Goal: Information Seeking & Learning: Find specific fact

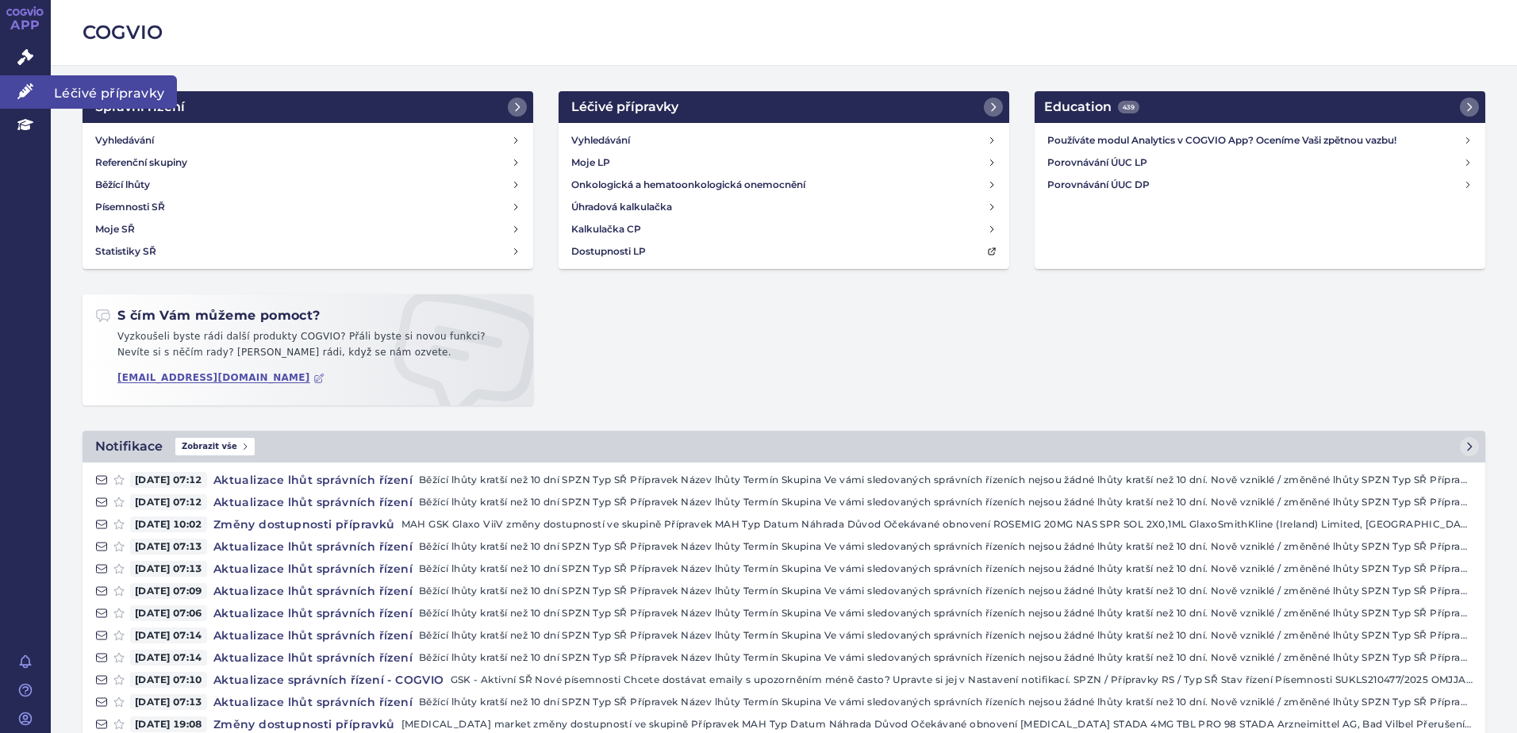
click at [24, 87] on icon at bounding box center [25, 91] width 16 height 16
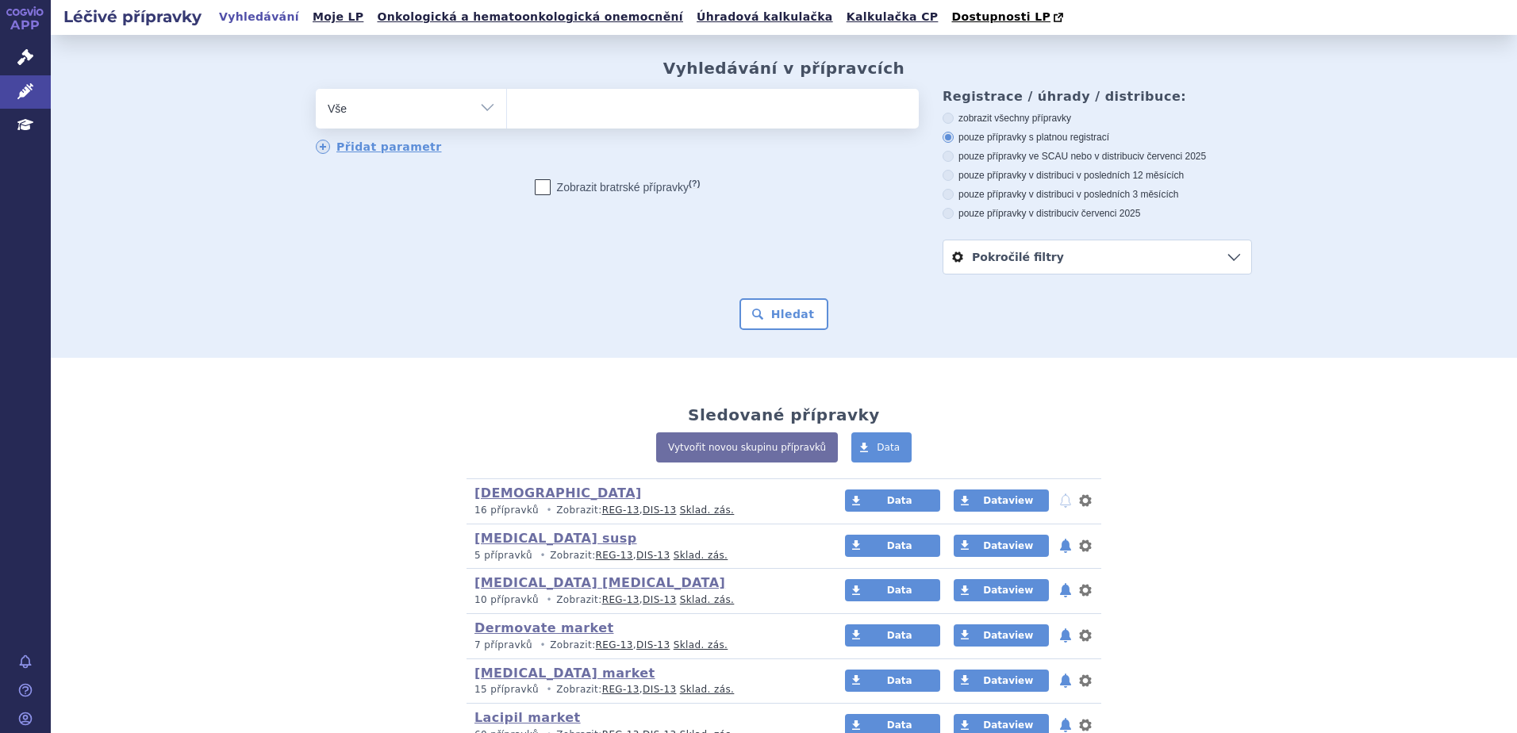
click at [556, 113] on ul at bounding box center [713, 105] width 412 height 33
click at [507, 113] on select at bounding box center [506, 108] width 1 height 40
paste input "Actanac"
type input "Actanac"
select select "Actanac"
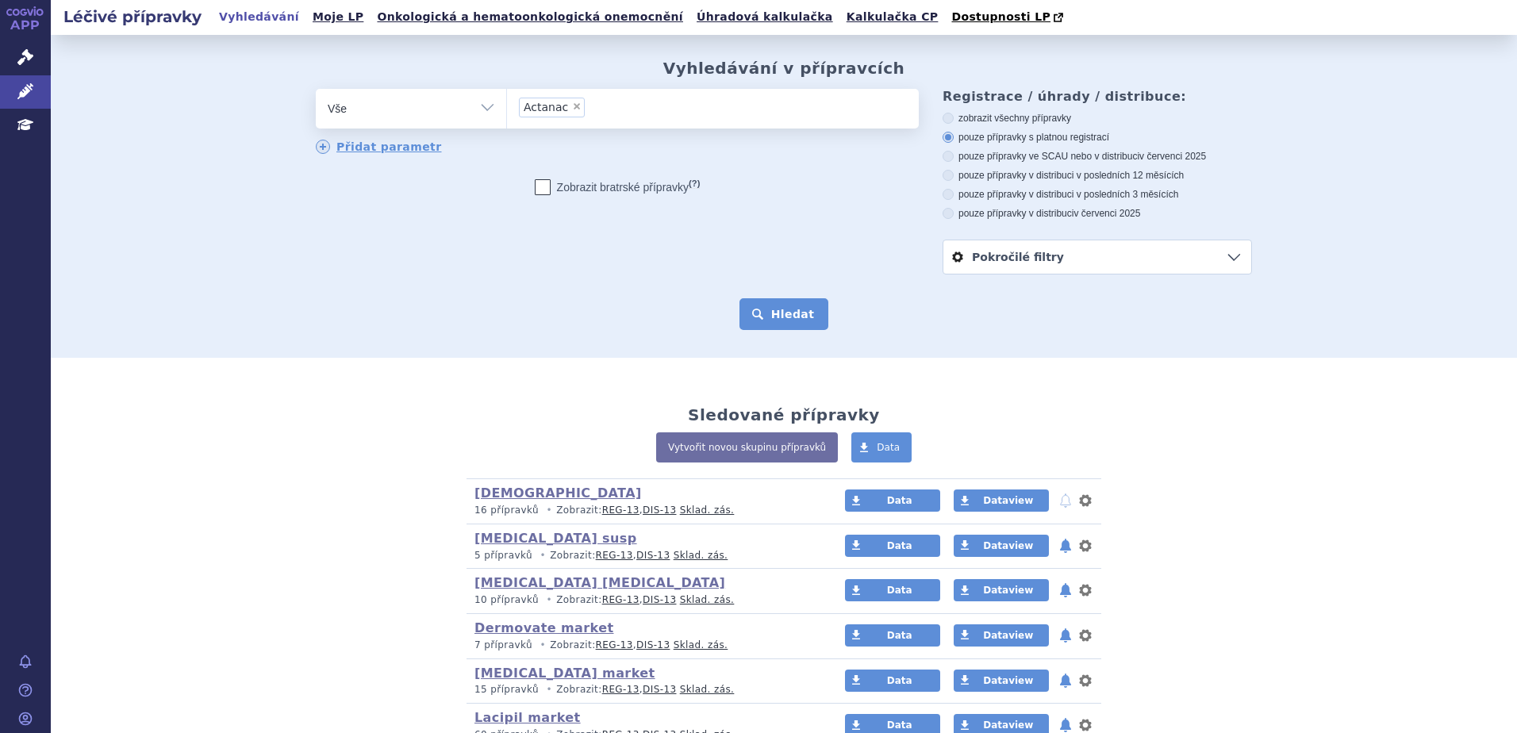
click at [815, 318] on button "Hledat" at bounding box center [785, 314] width 90 height 32
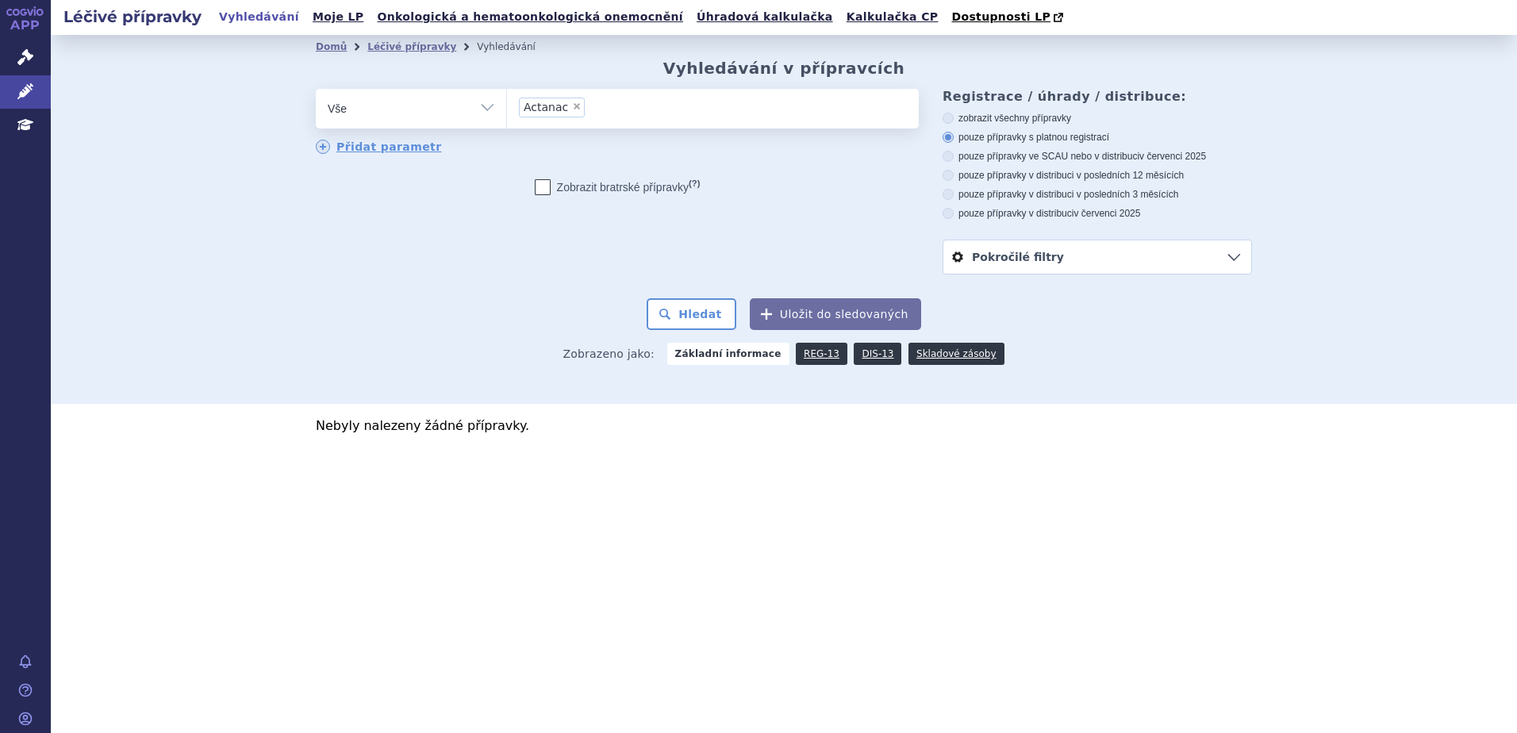
click at [572, 106] on span "×" at bounding box center [577, 107] width 10 height 10
click at [507, 106] on select "Actanac" at bounding box center [506, 108] width 1 height 40
select select
paste input "adapalene"
type input "adapalene"
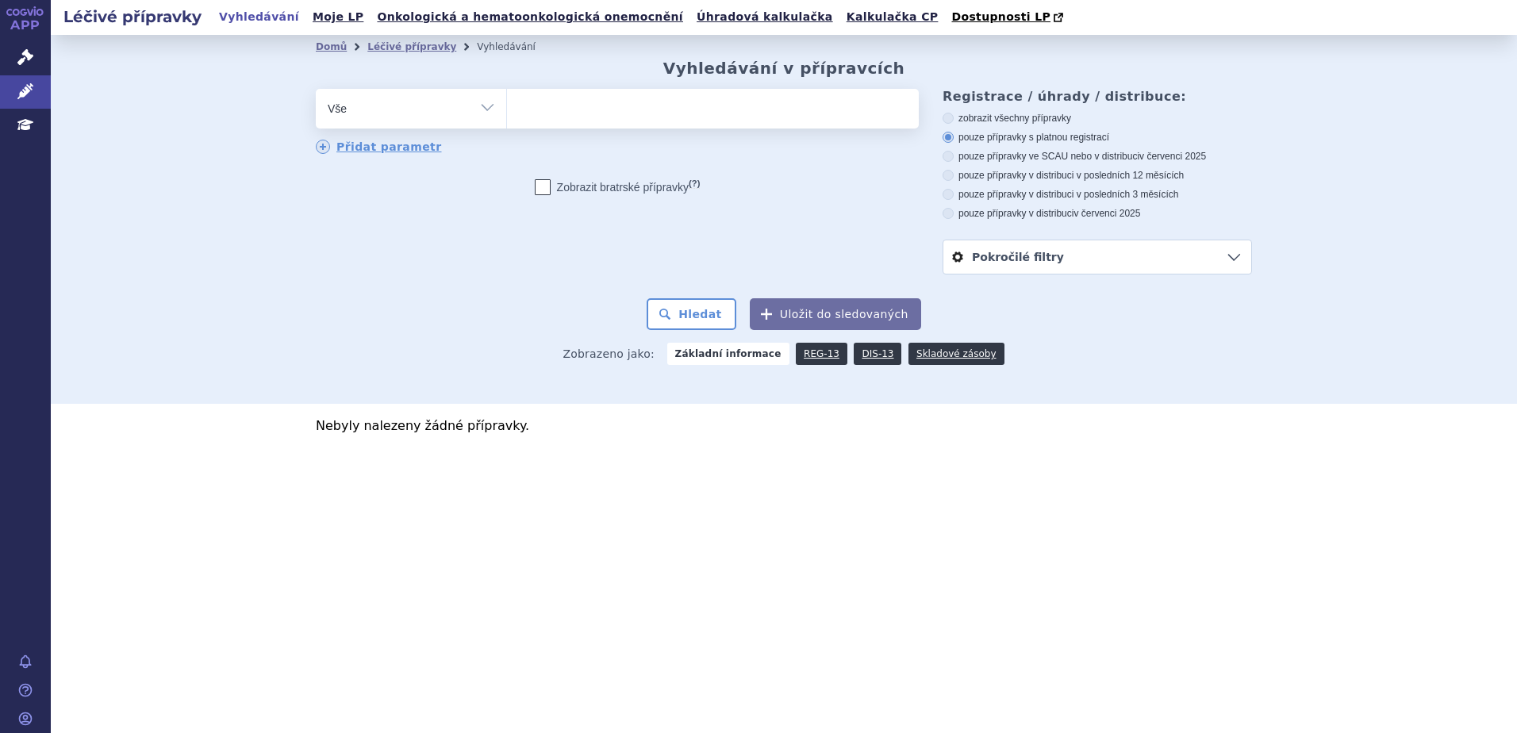
select select "adapalene"
click at [704, 307] on button "Hledat" at bounding box center [692, 314] width 90 height 32
click at [621, 107] on span "×" at bounding box center [626, 107] width 10 height 10
click at [507, 107] on select "adapalene" at bounding box center [506, 108] width 1 height 40
select select
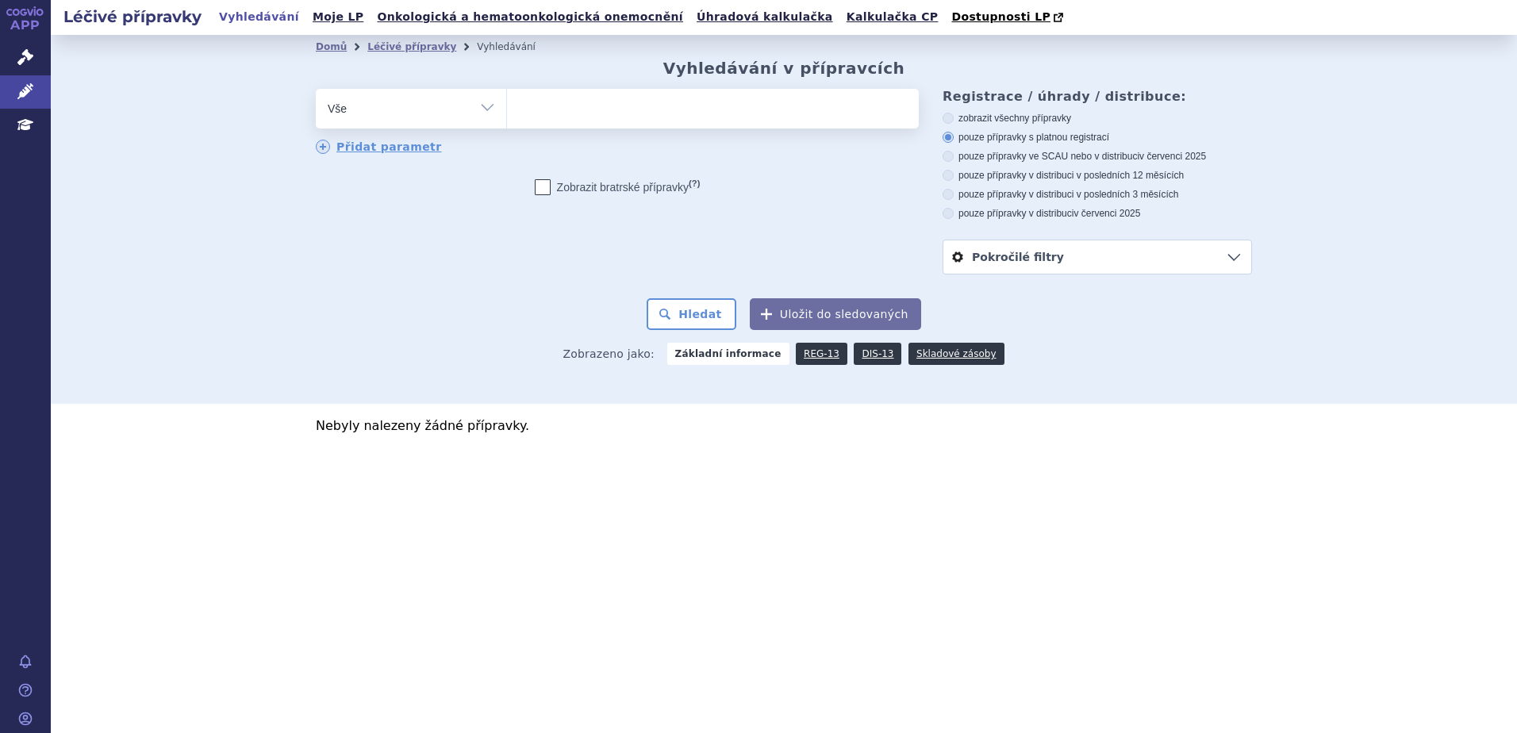
type input "Klindamycin"
select select "Klindamycin"
click at [716, 312] on button "Hledat" at bounding box center [692, 314] width 90 height 32
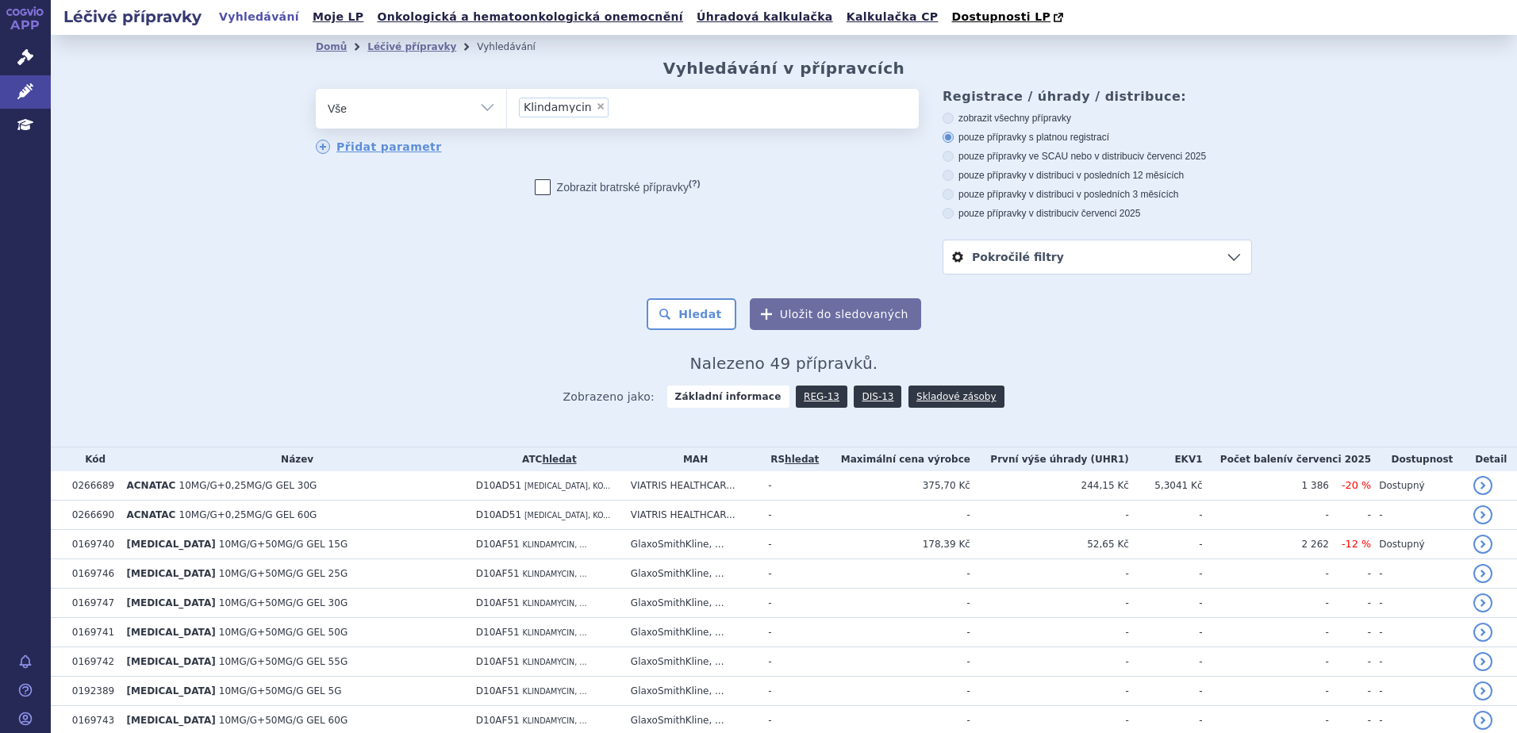
click at [596, 107] on span "×" at bounding box center [601, 107] width 10 height 10
click at [507, 107] on select "Klindamycin" at bounding box center [506, 108] width 1 height 40
select select
type input "du"
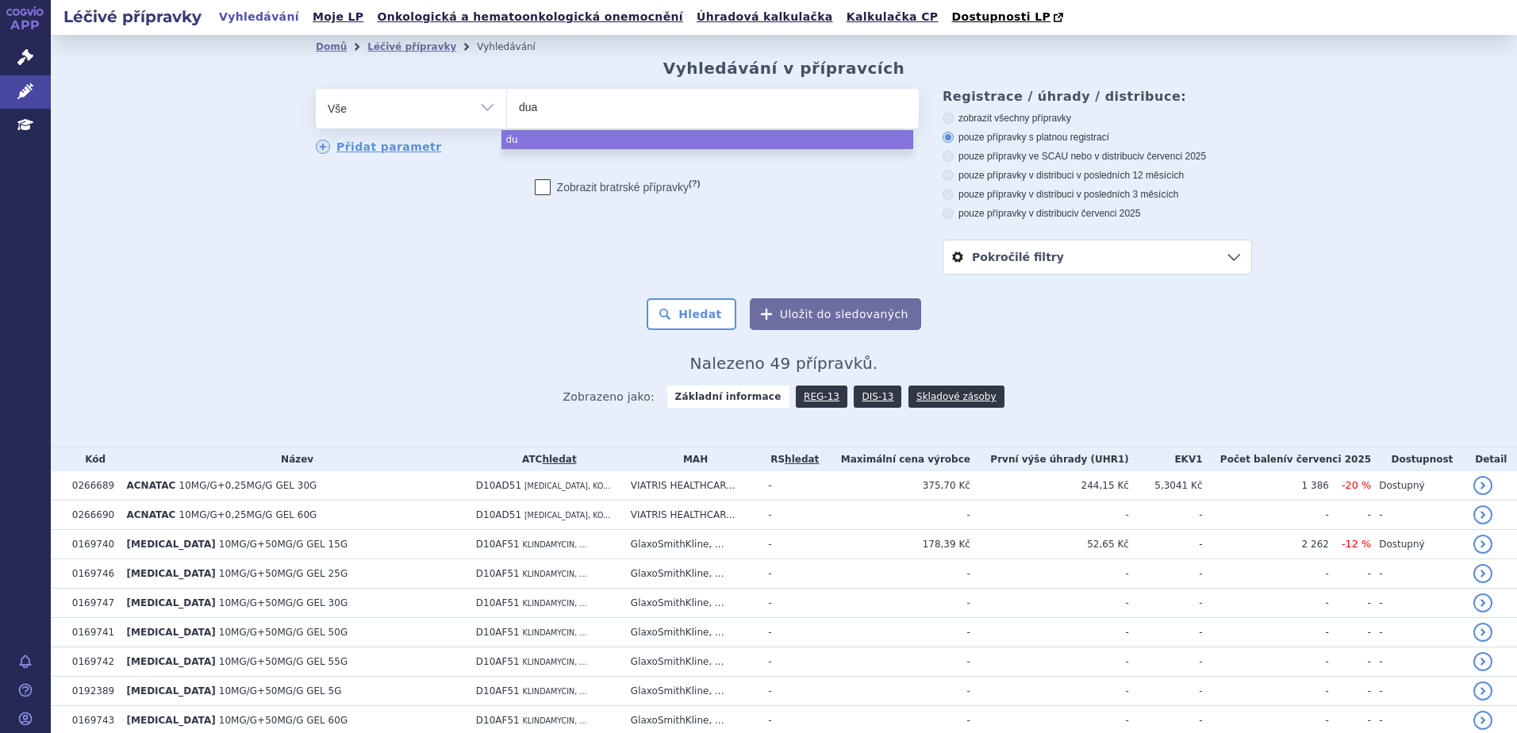
type input "duac"
select select "duac"
click at [477, 250] on div "odstranit Vše Přípravek/SUKL kód MAH VPOIS ATC/Aktivní látka" at bounding box center [784, 182] width 937 height 186
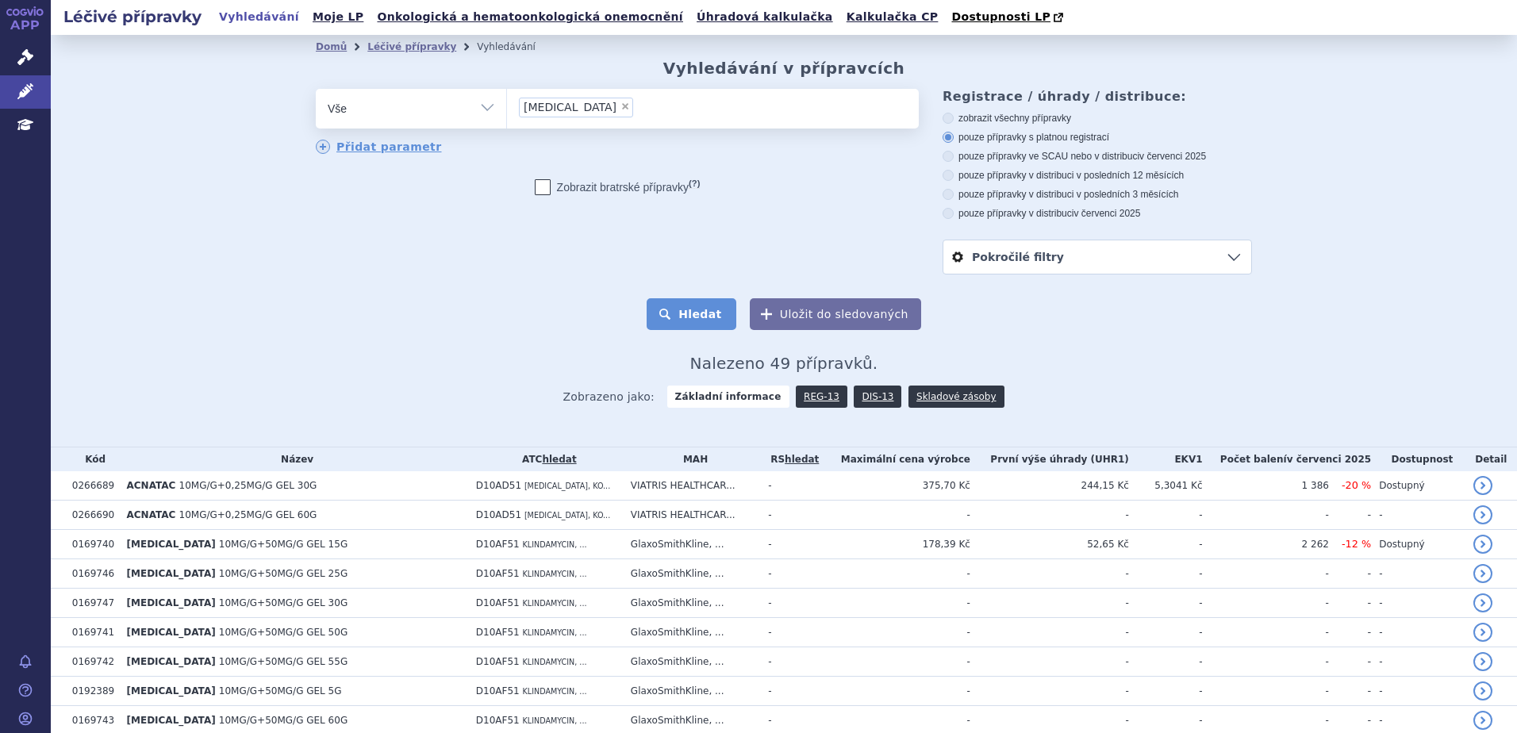
click at [683, 313] on button "Hledat" at bounding box center [692, 314] width 90 height 32
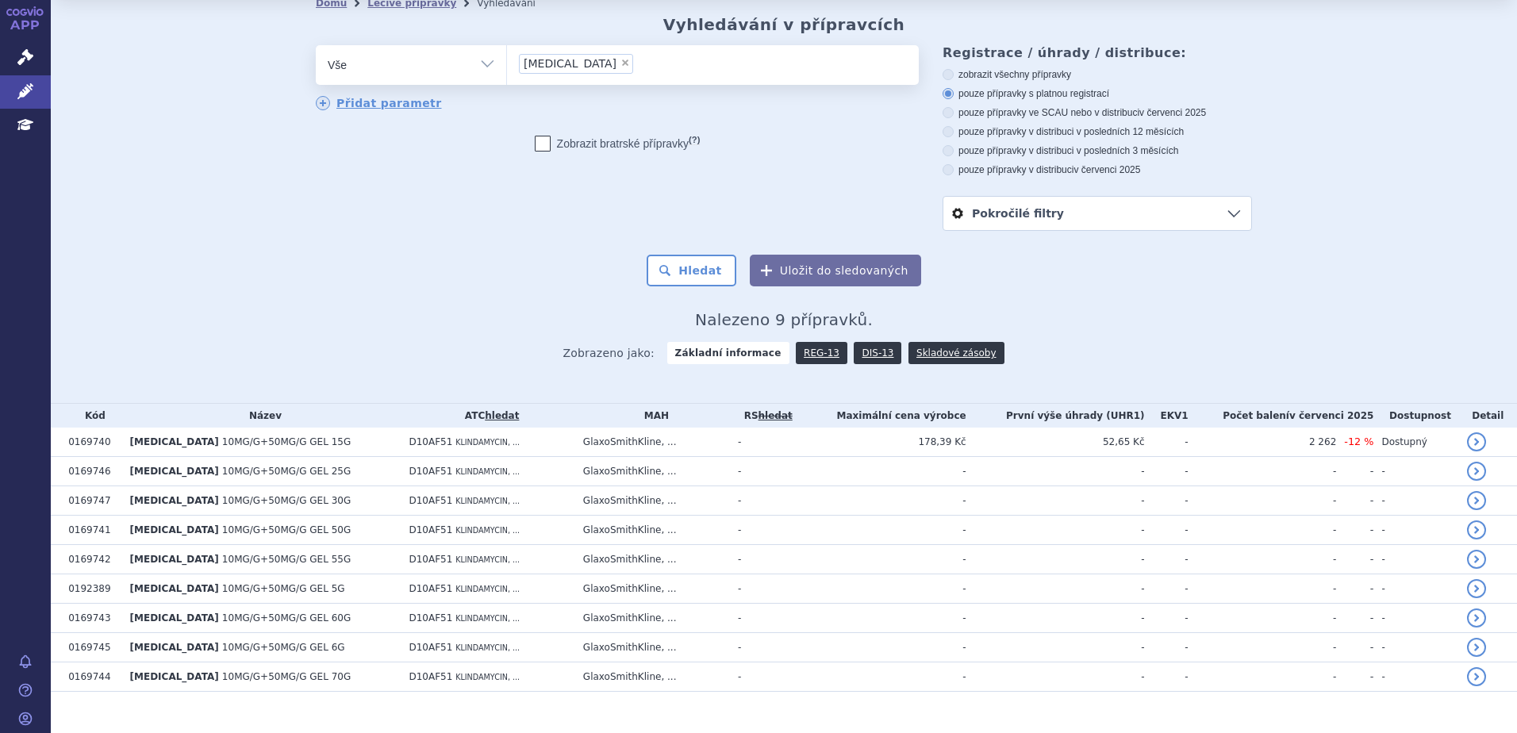
scroll to position [67, 0]
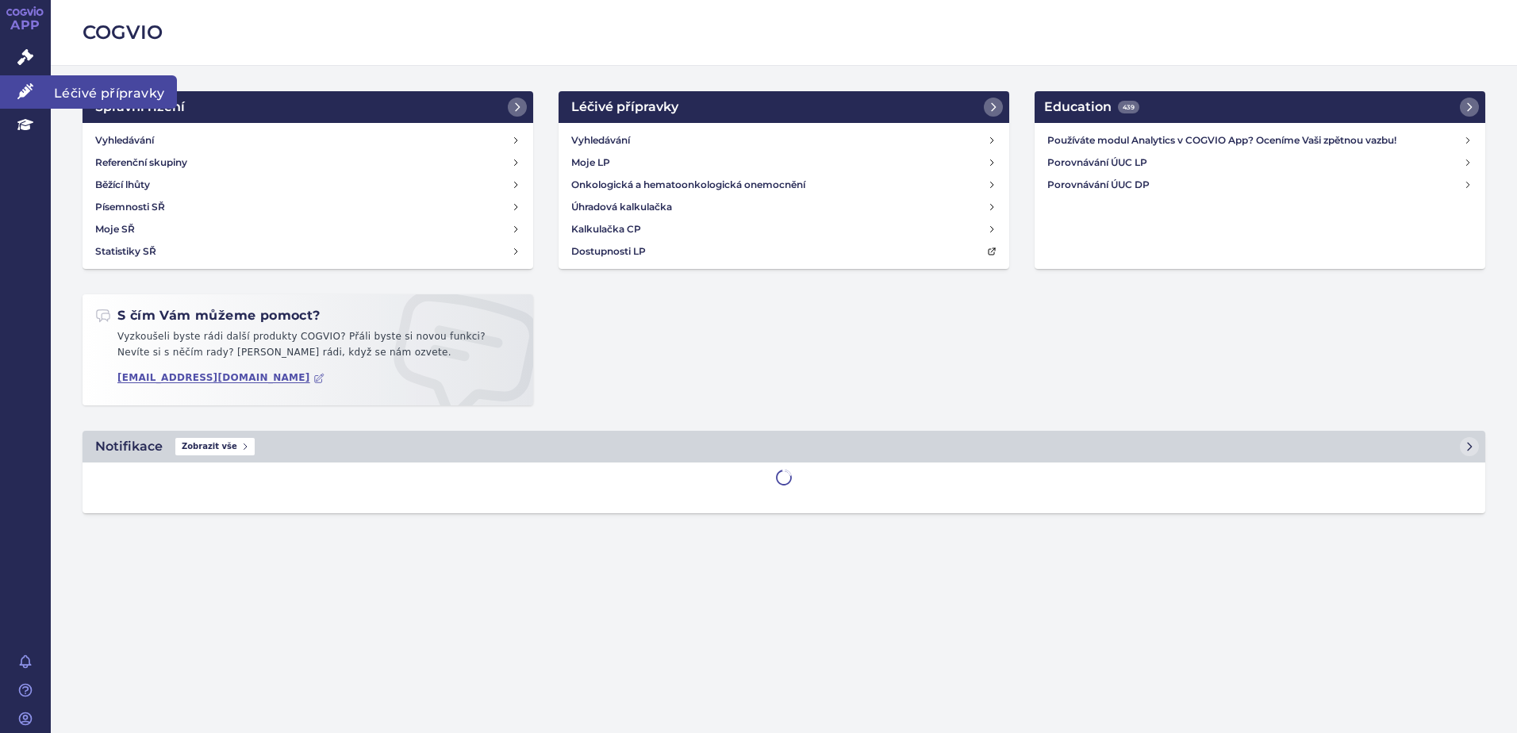
click at [15, 89] on link "Léčivé přípravky" at bounding box center [25, 91] width 51 height 33
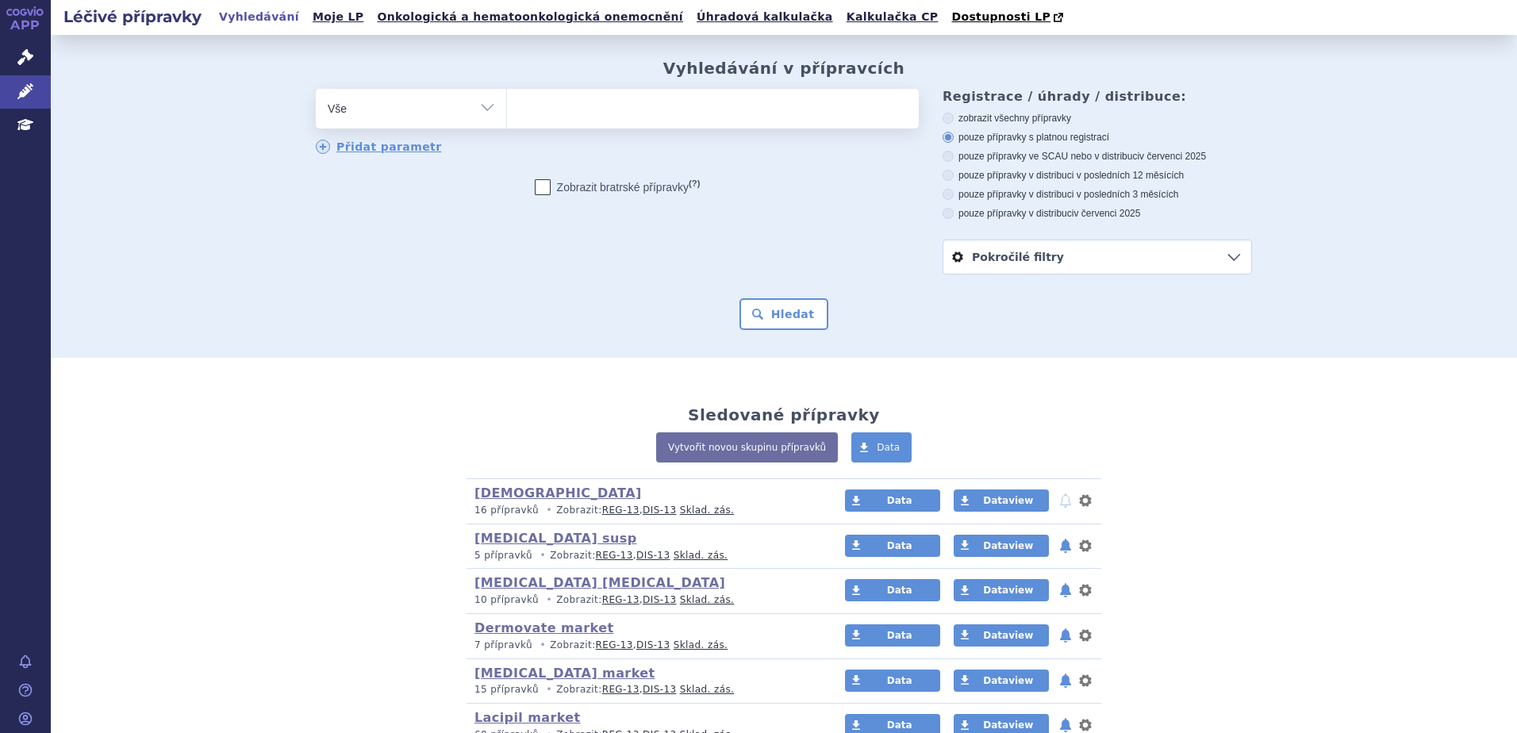
click at [544, 115] on ul at bounding box center [713, 105] width 412 height 33
click at [507, 115] on select at bounding box center [506, 108] width 1 height 40
paste input "Benzoyl-peroxid"
type input "Benzoyl-peroxid"
select select "Benzoyl-peroxid"
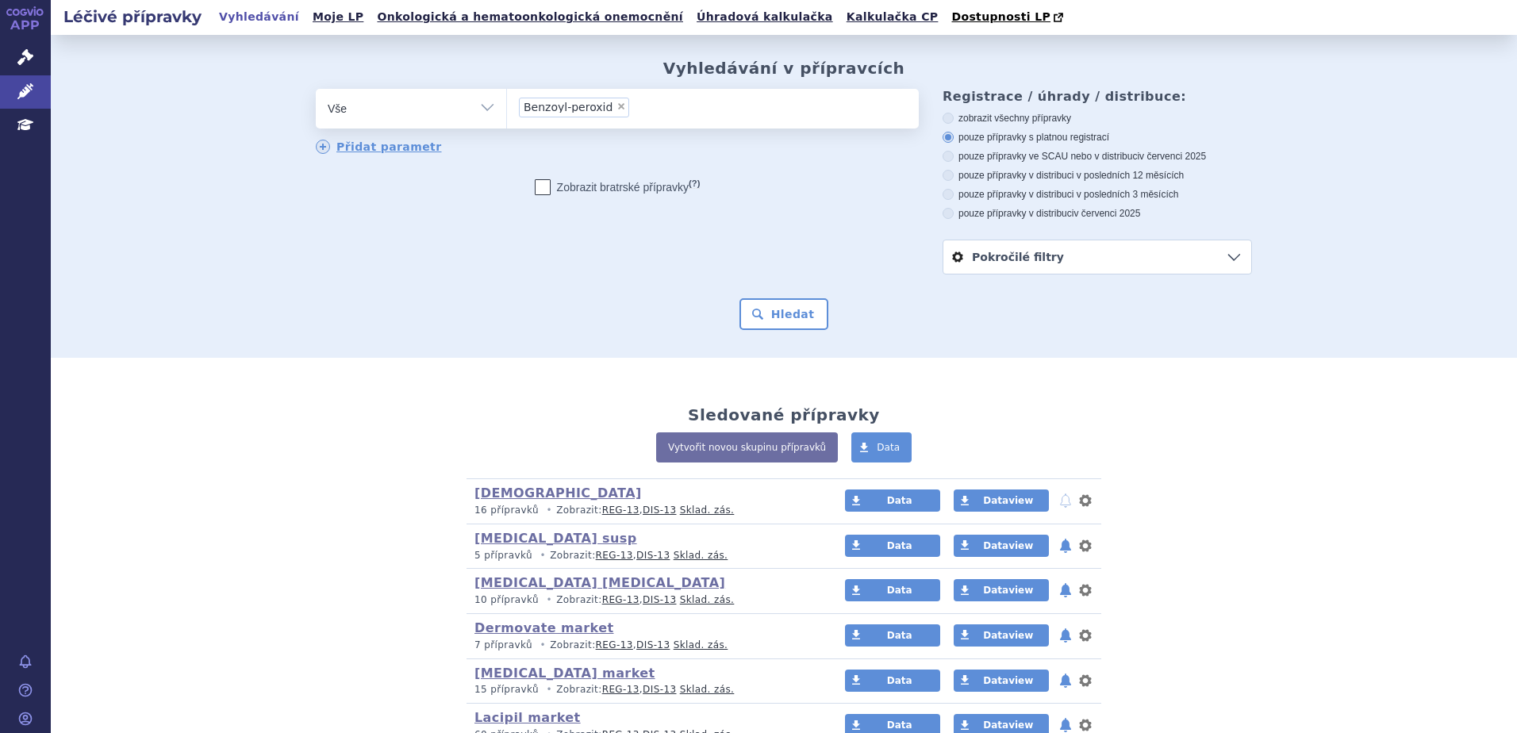
click at [754, 298] on form "odstranit Vše Přípravek/SUKL kód MAH VPOIS ATC/Aktivní látka × (?)" at bounding box center [784, 209] width 937 height 241
click at [764, 321] on button "Hledat" at bounding box center [785, 314] width 90 height 32
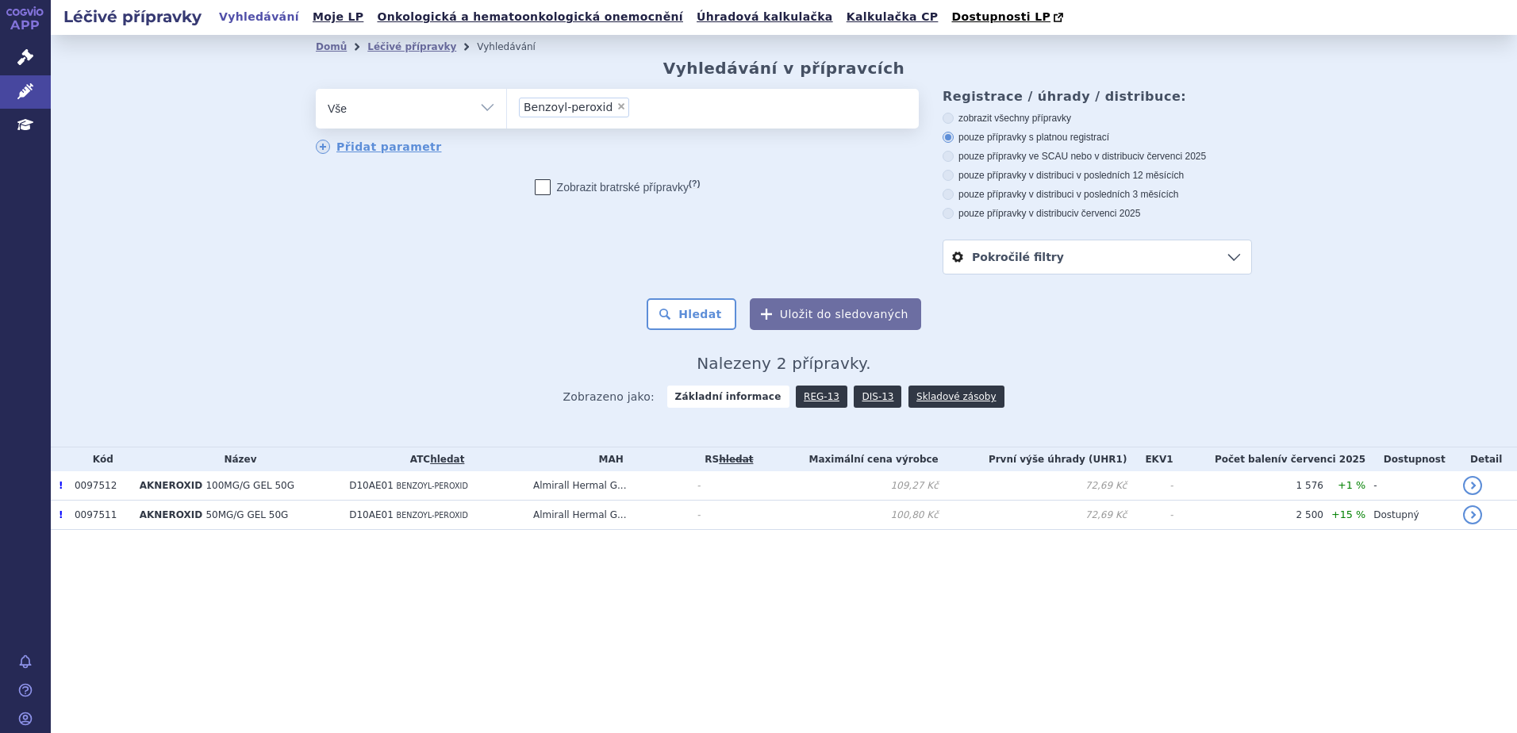
click at [617, 108] on span "×" at bounding box center [622, 107] width 10 height 10
click at [507, 108] on select "Benzoyl-peroxid" at bounding box center [506, 108] width 1 height 40
select select
type input "Vehikulum"
select select "Vehikulum"
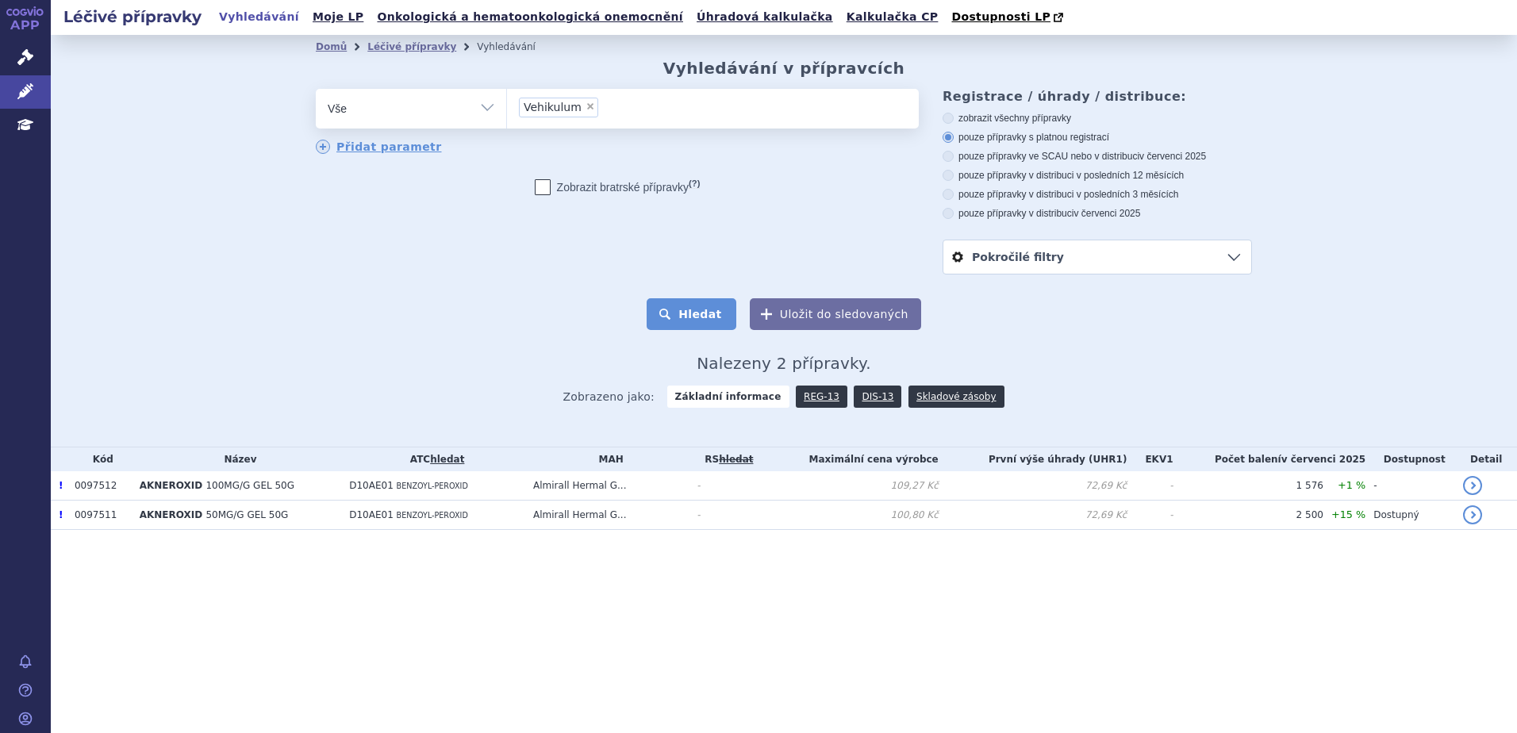
click at [698, 312] on button "Hledat" at bounding box center [692, 314] width 90 height 32
